Goal: Task Accomplishment & Management: Complete application form

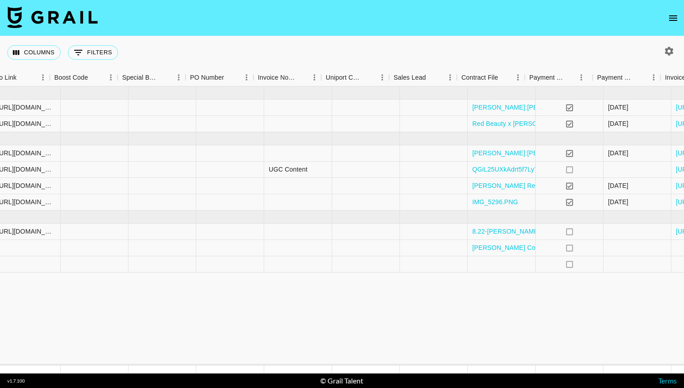
scroll to position [0, 1373]
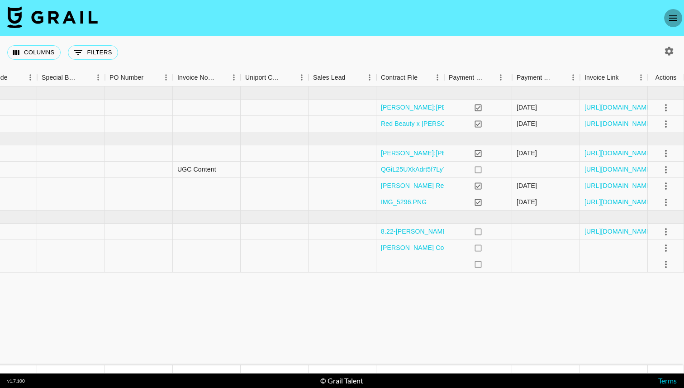
click at [675, 13] on icon "open drawer" at bounding box center [673, 18] width 11 height 11
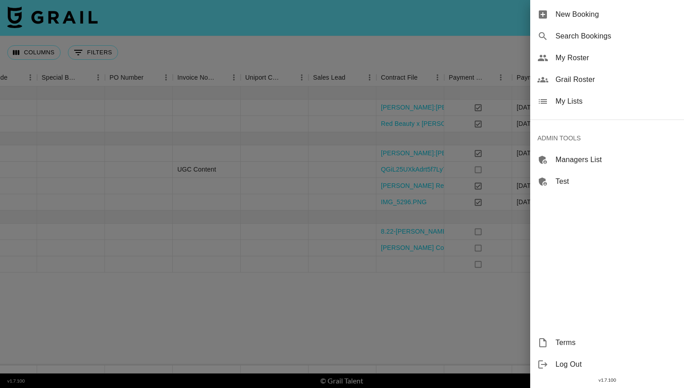
click at [608, 16] on span "New Booking" at bounding box center [616, 14] width 121 height 11
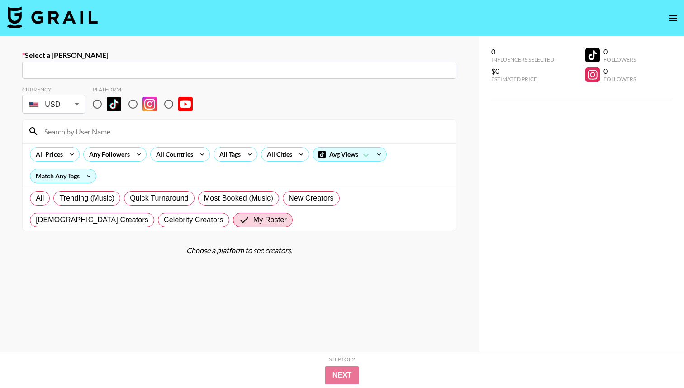
click at [215, 62] on div "​" at bounding box center [239, 70] width 434 height 17
paste input "[EMAIL_ADDRESS][DOMAIN_NAME]"
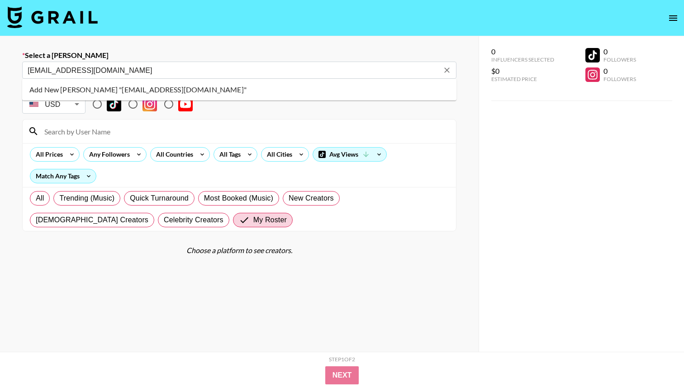
click at [213, 91] on li "Add New [PERSON_NAME] "[EMAIL_ADDRESS][DOMAIN_NAME]"" at bounding box center [239, 89] width 434 height 14
type input "Add New [PERSON_NAME] "[EMAIL_ADDRESS][DOMAIN_NAME]""
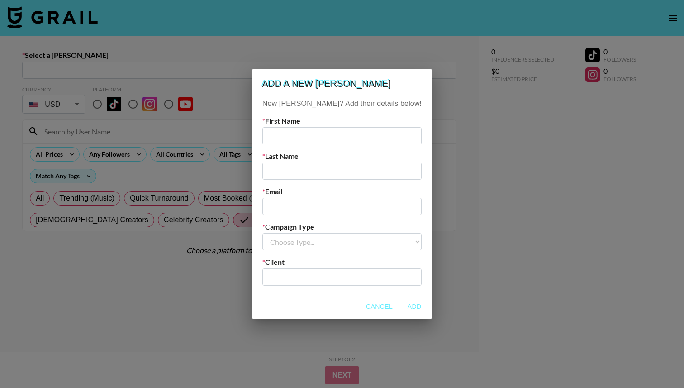
click at [311, 138] on input "text" at bounding box center [341, 135] width 159 height 17
type input "Sammi"
click at [322, 171] on input "text" at bounding box center [341, 170] width 159 height 17
type input "C."
click at [319, 204] on input "email" at bounding box center [341, 206] width 159 height 17
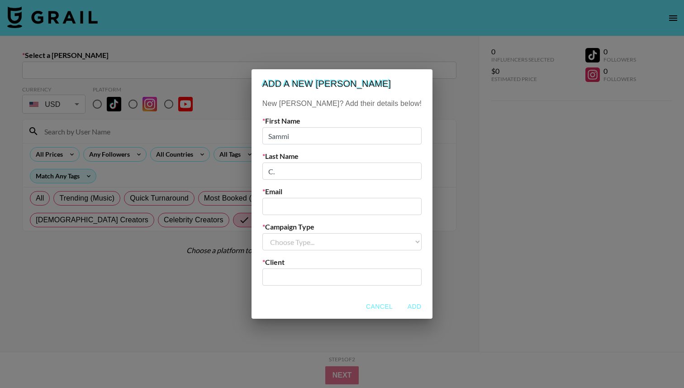
paste input "[EMAIL_ADDRESS][DOMAIN_NAME]"
type input "[EMAIL_ADDRESS][DOMAIN_NAME]"
click at [315, 241] on select "Choose Type... Song Promos Brand Promos" at bounding box center [341, 241] width 159 height 17
click at [317, 245] on select "Choose Type... Song Promos Brand Promos" at bounding box center [341, 241] width 159 height 17
select select "Brand"
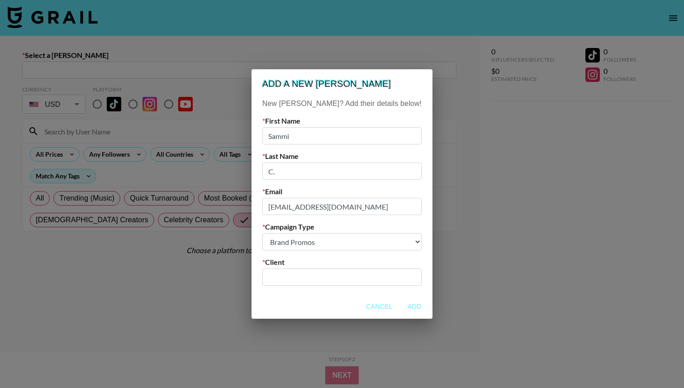
click at [281, 233] on select "Choose Type... Song Promos Brand Promos" at bounding box center [341, 241] width 159 height 17
click at [317, 282] on input "text" at bounding box center [342, 277] width 148 height 10
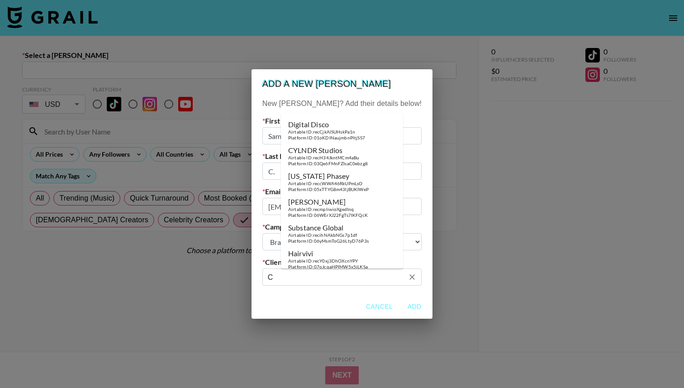
click at [317, 282] on input "C" at bounding box center [336, 277] width 136 height 10
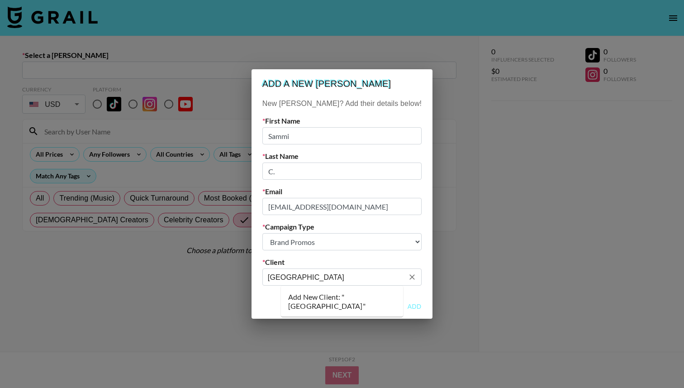
click at [321, 296] on li "Add New Client: "Cosy Island"" at bounding box center [342, 302] width 122 height 24
type input "[GEOGRAPHIC_DATA]"
click at [400, 307] on button "Add" at bounding box center [414, 306] width 29 height 17
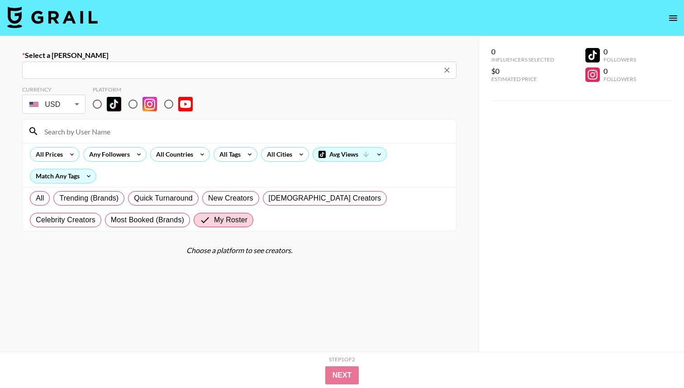
type input "pr03@cosyisland.co: Sammi C. -- Cosy Island -- YxL4u0QTTuUN50XdZvItYHlBvNn2"
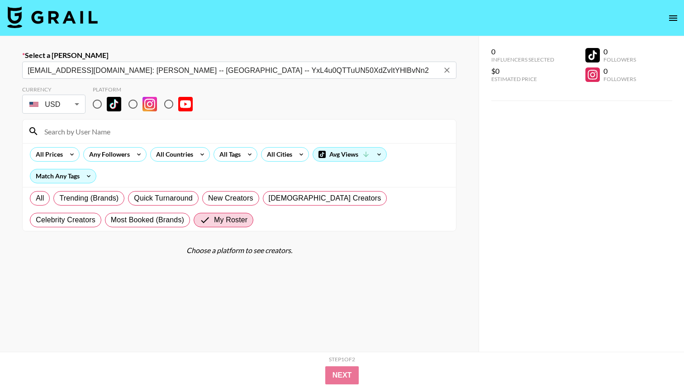
click at [168, 104] on input "radio" at bounding box center [168, 104] width 19 height 19
radio input "true"
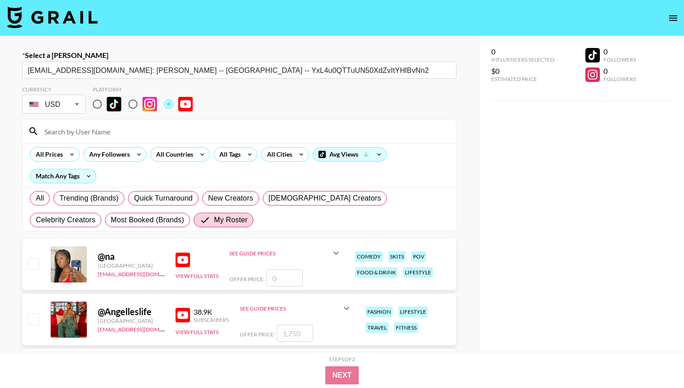
click at [168, 133] on input at bounding box center [245, 131] width 412 height 14
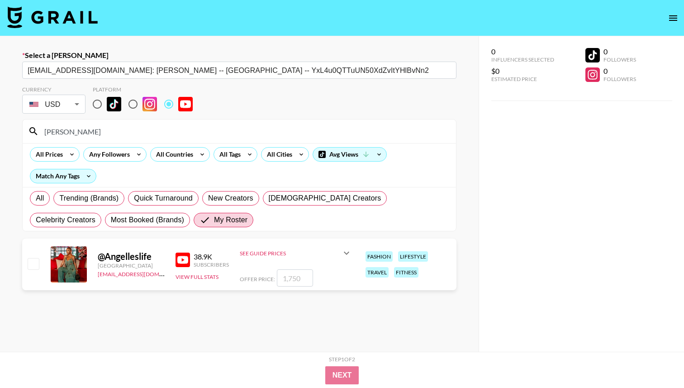
type input "angell"
click at [39, 260] on div at bounding box center [33, 264] width 14 height 15
click at [24, 267] on div "@ Angelleslife United States nma@grail-talent.com 38.9K Subscribers View Full S…" at bounding box center [239, 264] width 434 height 52
click at [29, 265] on input "checkbox" at bounding box center [33, 263] width 11 height 11
checkbox input "true"
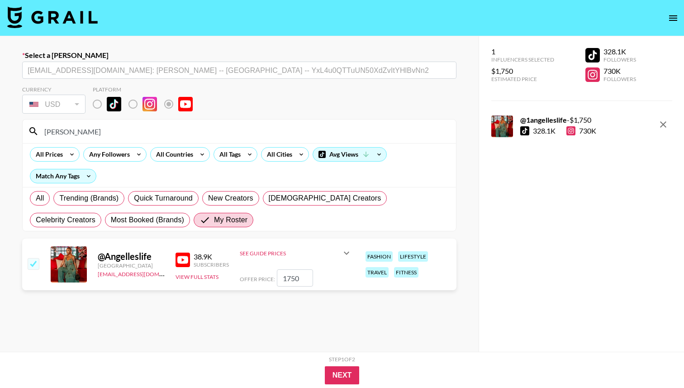
drag, startPoint x: 299, startPoint y: 278, endPoint x: 223, endPoint y: 276, distance: 75.6
click at [225, 277] on div "@ Angelleslife United States nma@grail-talent.com 38.9K Subscribers View Full S…" at bounding box center [239, 264] width 434 height 52
type input "1500"
click at [341, 368] on button "Next" at bounding box center [342, 375] width 35 height 18
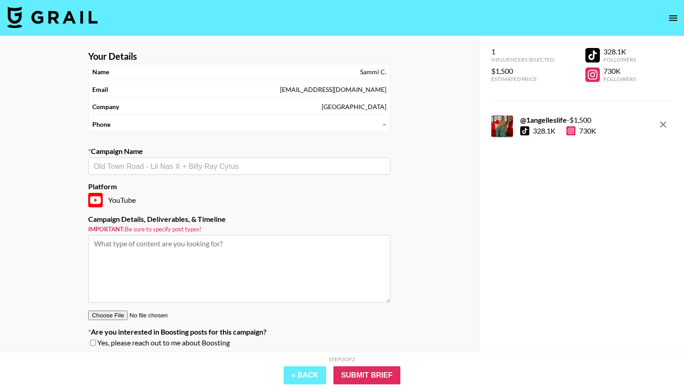
click at [253, 163] on input "text" at bounding box center [239, 166] width 291 height 10
type input "A"
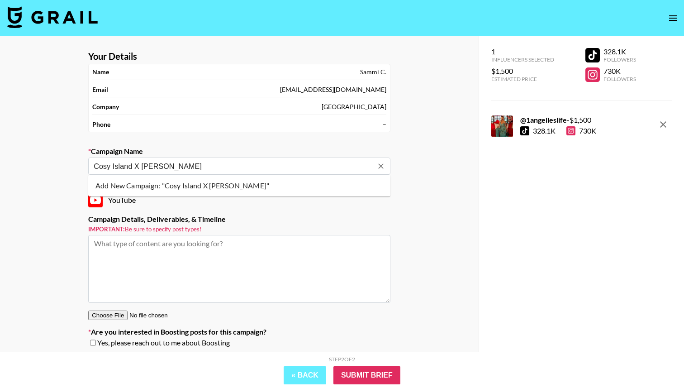
type input "Cosy Island X Angelle"
click at [246, 270] on textarea at bounding box center [239, 269] width 302 height 68
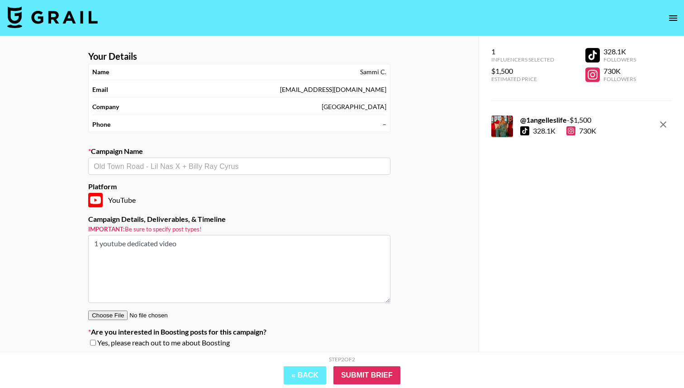
scroll to position [36, 0]
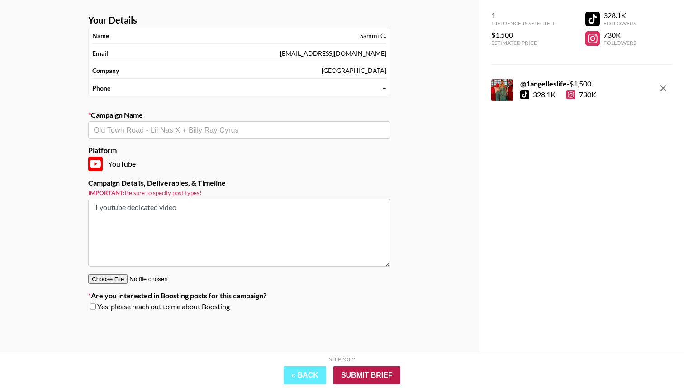
type textarea "1 youtube dedicated video"
click at [382, 374] on input "Submit Brief" at bounding box center [367, 375] width 67 height 18
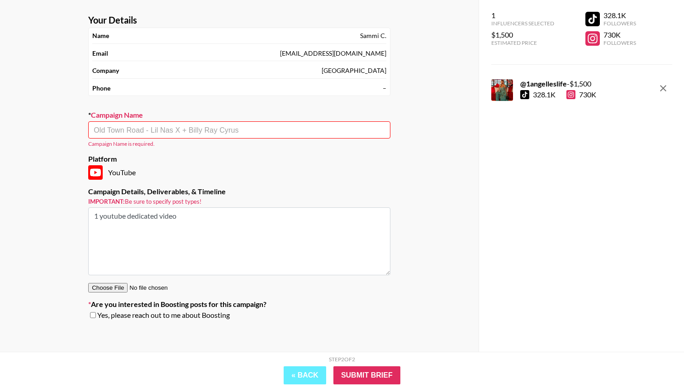
click at [326, 135] on div "​" at bounding box center [239, 129] width 302 height 17
type input "A"
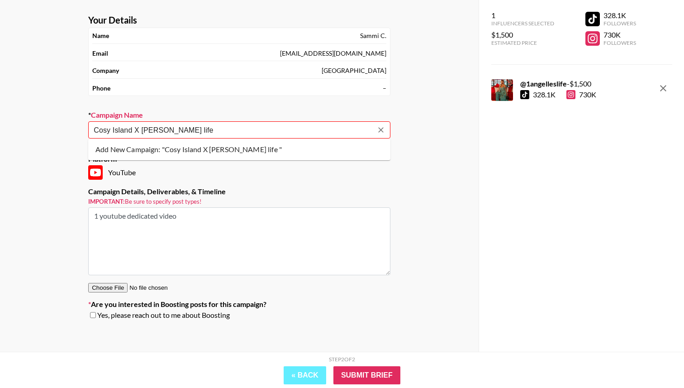
click at [332, 153] on li "Add New Campaign: "Cosy Island X Angelle's life "" at bounding box center [239, 149] width 302 height 14
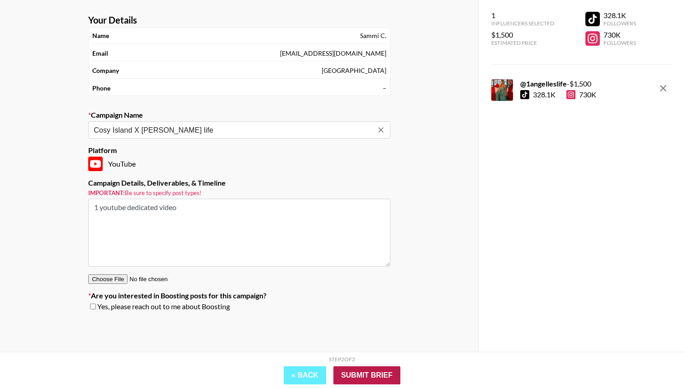
type input "Cosy Island X [PERSON_NAME] life"
click at [374, 372] on input "Submit Brief" at bounding box center [367, 375] width 67 height 18
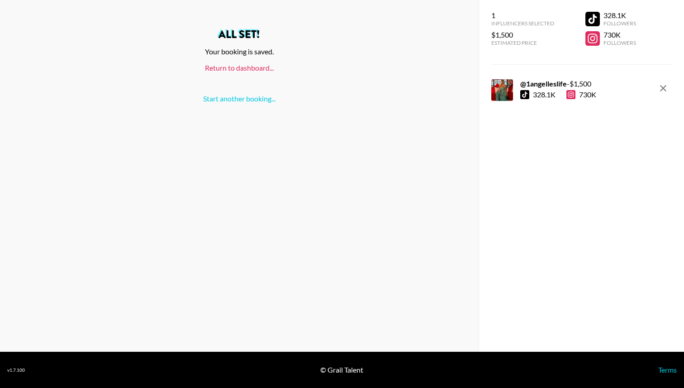
click at [261, 66] on link "Return to dashboard..." at bounding box center [239, 67] width 69 height 9
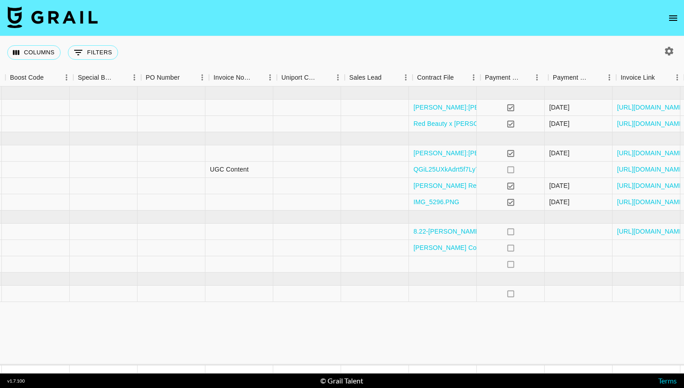
scroll to position [0, 1342]
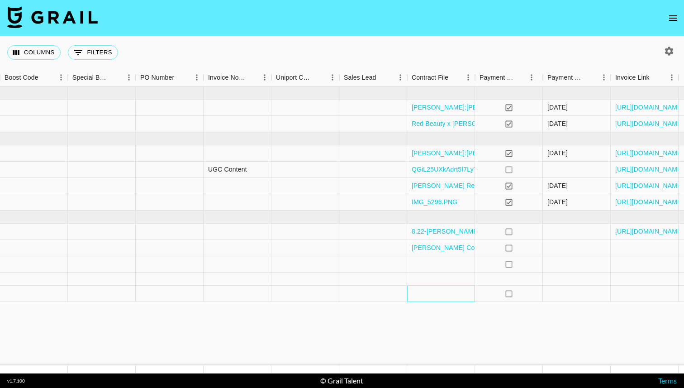
click at [429, 290] on div at bounding box center [441, 294] width 68 height 16
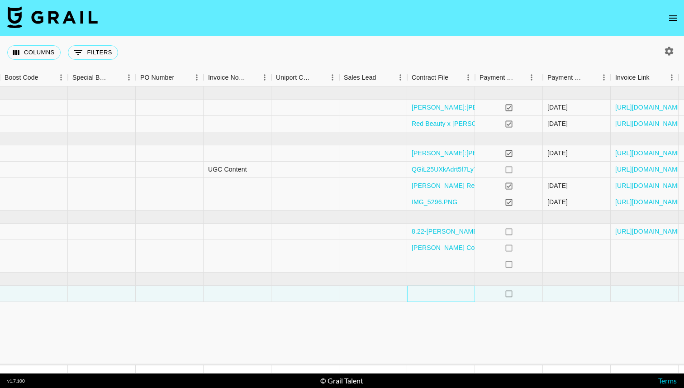
click at [429, 290] on div at bounding box center [441, 294] width 68 height 16
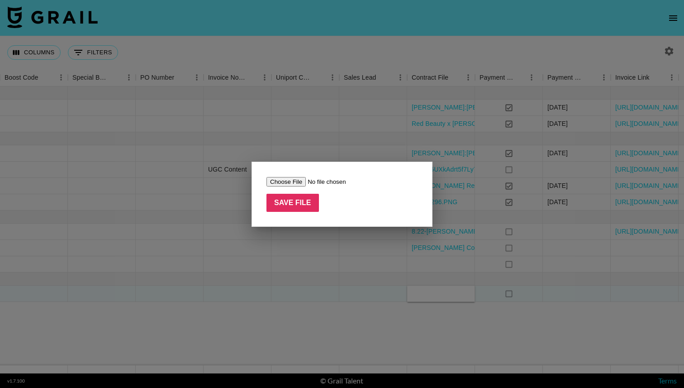
click at [295, 185] on input "file" at bounding box center [324, 182] width 114 height 10
type input "C:\fakepath\Cosy Island (Signed) Contract.pdf"
click at [288, 195] on input "Save File" at bounding box center [293, 203] width 52 height 18
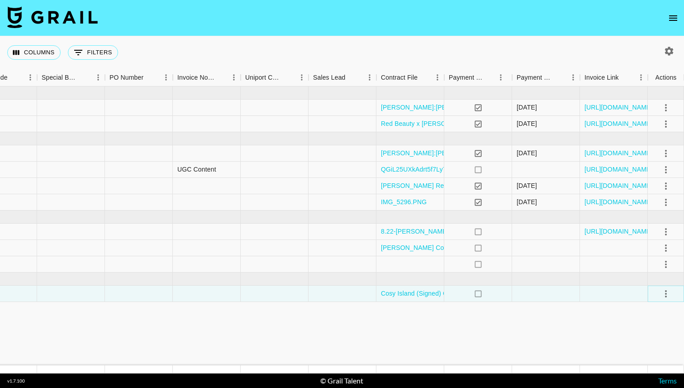
click at [663, 291] on icon "select merge strategy" at bounding box center [666, 293] width 11 height 11
click at [644, 206] on li "Confirm" at bounding box center [654, 209] width 59 height 16
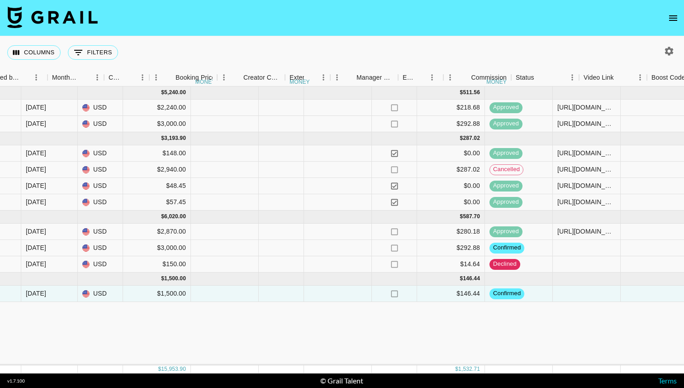
scroll to position [0, 695]
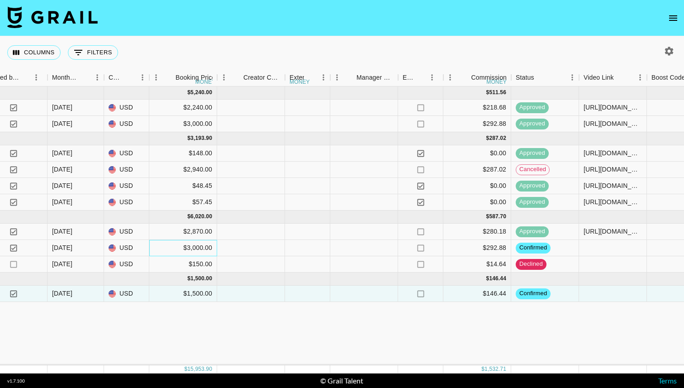
click at [181, 256] on div "$3,000.00" at bounding box center [183, 248] width 68 height 16
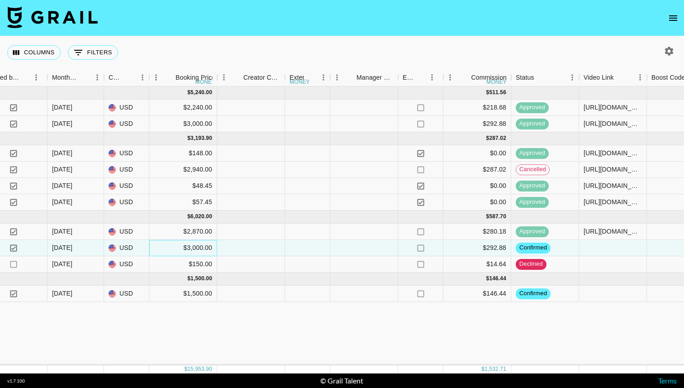
click at [182, 250] on div "$3,000.00" at bounding box center [183, 248] width 68 height 16
drag, startPoint x: 182, startPoint y: 250, endPoint x: 119, endPoint y: 250, distance: 62.9
click at [119, 250] on div "6qkPObrO5mxK2mDQqJNj recBKBQE36pW9IjBU 1angelleslife [EMAIL_ADDRESS][DOMAIN_NAM…" at bounding box center [333, 248] width 2057 height 16
click at [114, 347] on div "[DATE] ( 2 ) $ 5,240.00 $ 511.56 RE1dPRR69MMe2JSqxm5k recNw9bqJQfvnPIhA 1angell…" at bounding box center [333, 225] width 2057 height 279
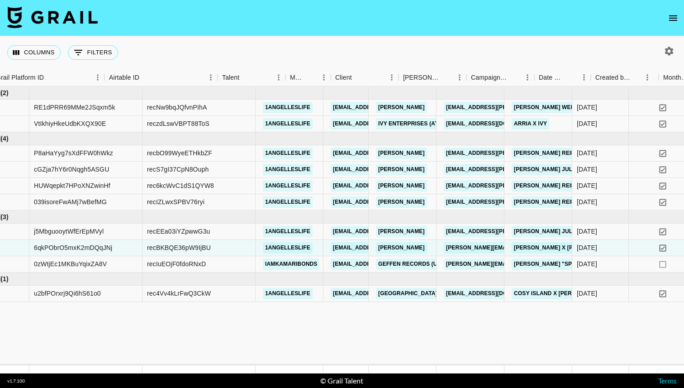
scroll to position [0, 9]
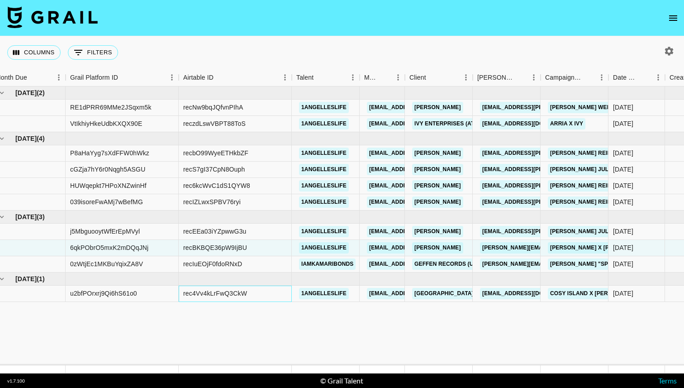
click at [211, 300] on div "rec4Vv4kLrFwQ3CkW" at bounding box center [235, 294] width 113 height 16
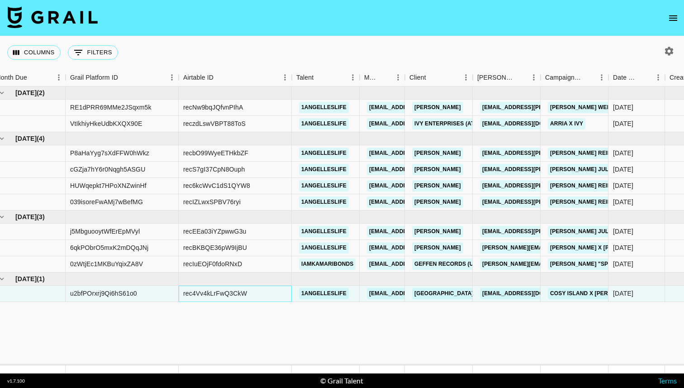
click at [208, 296] on div "rec4Vv4kLrFwQ3CkW" at bounding box center [215, 293] width 64 height 9
copy div "rec4Vv4kLrFwQ3CkW"
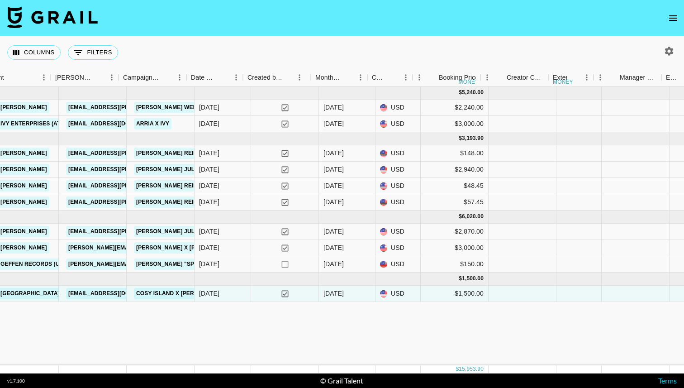
scroll to position [0, 466]
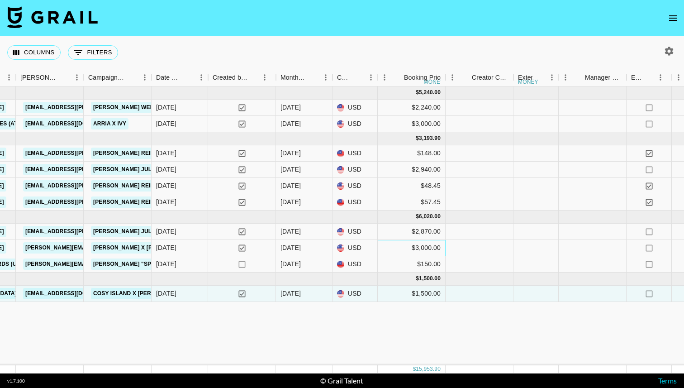
click at [393, 248] on div "$3,000.00" at bounding box center [412, 248] width 68 height 16
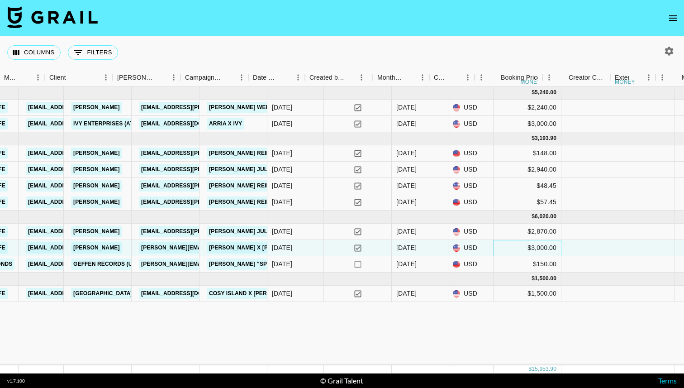
scroll to position [0, 512]
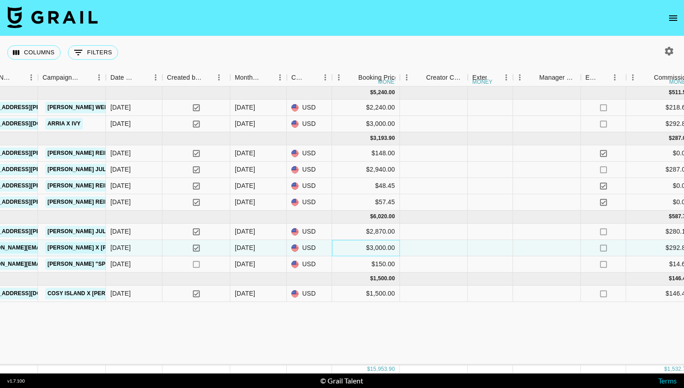
click at [378, 252] on div "$3,000.00" at bounding box center [366, 248] width 68 height 16
drag, startPoint x: 378, startPoint y: 252, endPoint x: 334, endPoint y: 248, distance: 44.0
click at [334, 248] on div "3000" at bounding box center [366, 247] width 67 height 9
click at [362, 247] on input "3000" at bounding box center [366, 247] width 67 height 7
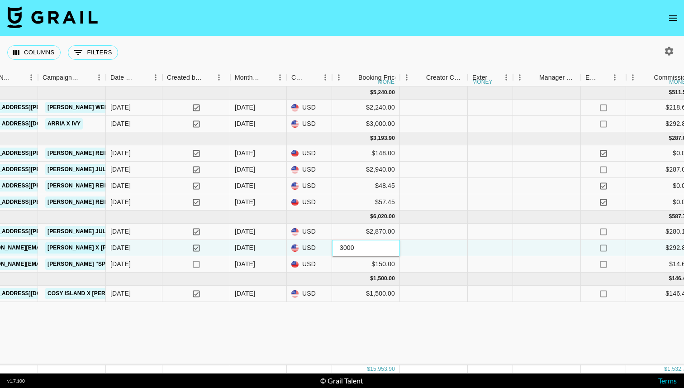
drag, startPoint x: 362, startPoint y: 247, endPoint x: 326, endPoint y: 247, distance: 35.8
click at [326, 247] on div "6qkPObrO5mxK2mDQqJNj recBKBQE36pW9IjBU 1angelleslife [EMAIL_ADDRESS][DOMAIN_NAM…" at bounding box center [516, 248] width 2057 height 16
type input "3500"
click at [326, 312] on div "[DATE] ( 2 ) $ 5,240.00 $ 511.56 RE1dPRR69MMe2JSqxm5k recNw9bqJQfvnPIhA 1angell…" at bounding box center [516, 225] width 2057 height 279
click at [309, 335] on div "[DATE] ( 2 ) $ 5,240.00 $ 511.56 RE1dPRR69MMe2JSqxm5k recNw9bqJQfvnPIhA 1angell…" at bounding box center [516, 225] width 2057 height 279
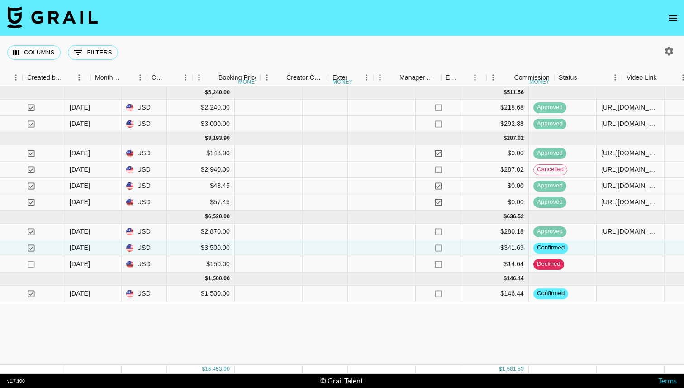
scroll to position [0, 652]
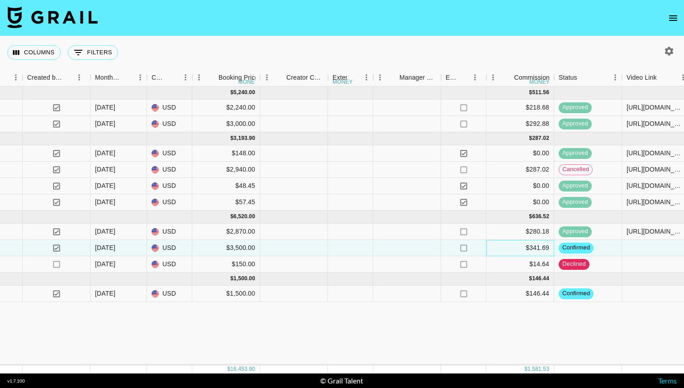
click at [511, 244] on div "$341.69" at bounding box center [520, 248] width 68 height 16
click at [529, 248] on div "$341.69" at bounding box center [520, 248] width 68 height 16
drag, startPoint x: 523, startPoint y: 248, endPoint x: 551, endPoint y: 248, distance: 28.5
click at [551, 248] on div "$341.69" at bounding box center [520, 248] width 68 height 16
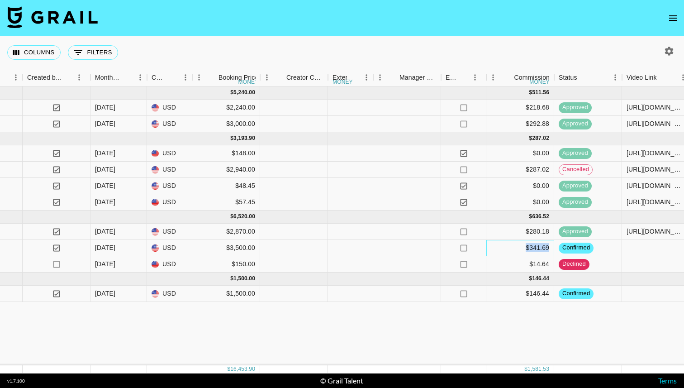
copy div "$341.69"
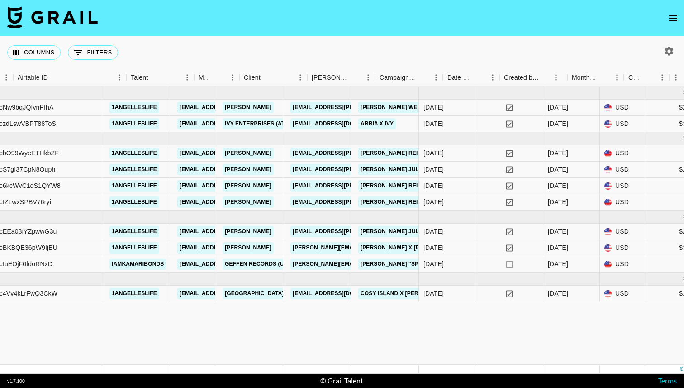
scroll to position [0, 162]
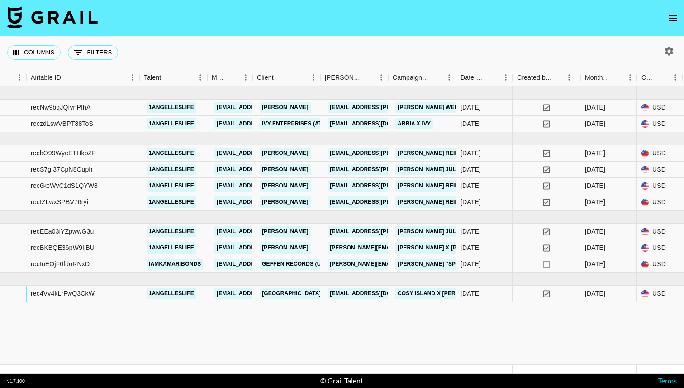
click at [113, 288] on div "rec4Vv4kLrFwQ3CkW" at bounding box center [82, 294] width 113 height 16
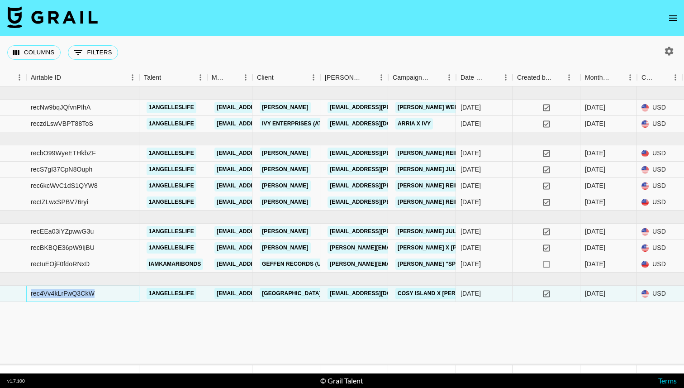
click at [113, 288] on div "rec4Vv4kLrFwQ3CkW" at bounding box center [82, 294] width 113 height 16
copy div "rec4Vv4kLrFwQ3CkW"
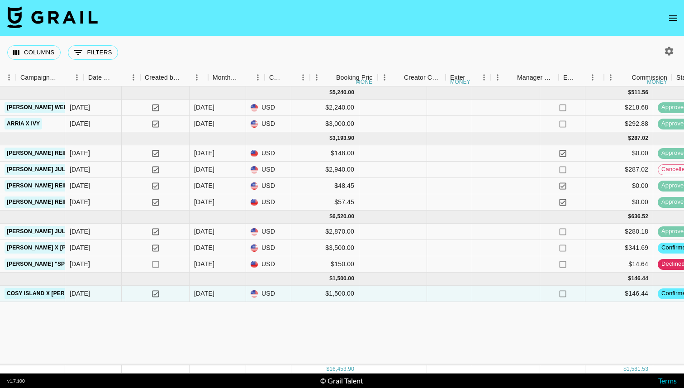
scroll to position [0, 591]
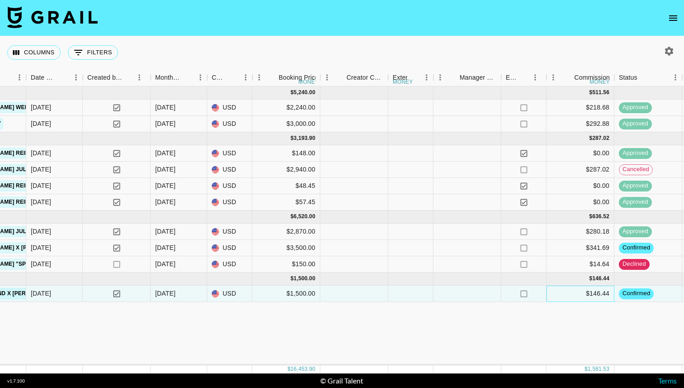
click at [586, 290] on div "$146.44" at bounding box center [581, 294] width 68 height 16
click at [586, 291] on div "$146.44" at bounding box center [581, 294] width 68 height 16
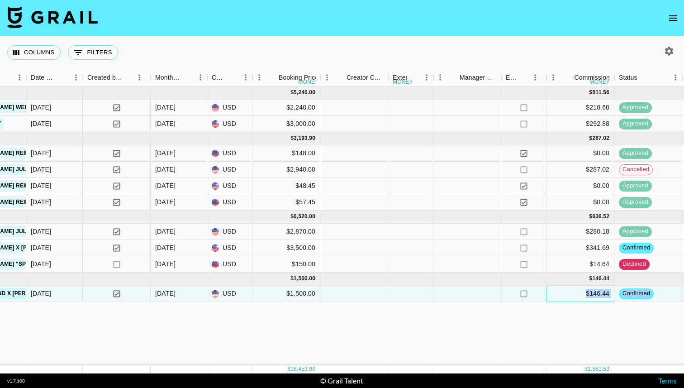
drag, startPoint x: 586, startPoint y: 290, endPoint x: 614, endPoint y: 290, distance: 28.5
click at [614, 290] on div "u2bfPOrxrj9Qi6hS61o0 rec4Vv4kLrFwQ3CkW 1angelleslife [EMAIL_ADDRESS][DOMAIN_NAM…" at bounding box center [437, 294] width 2057 height 16
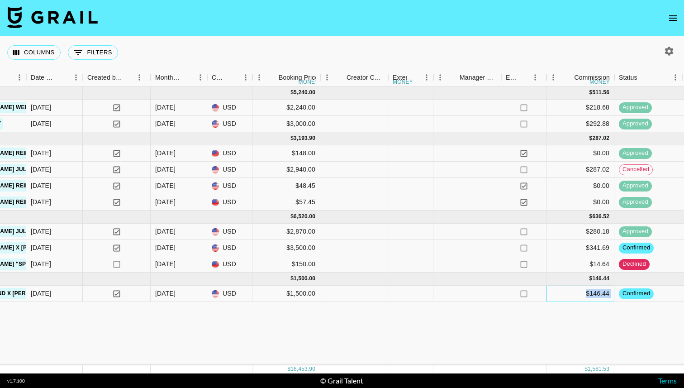
copy div "$146.44"
